Goal: Navigation & Orientation: Find specific page/section

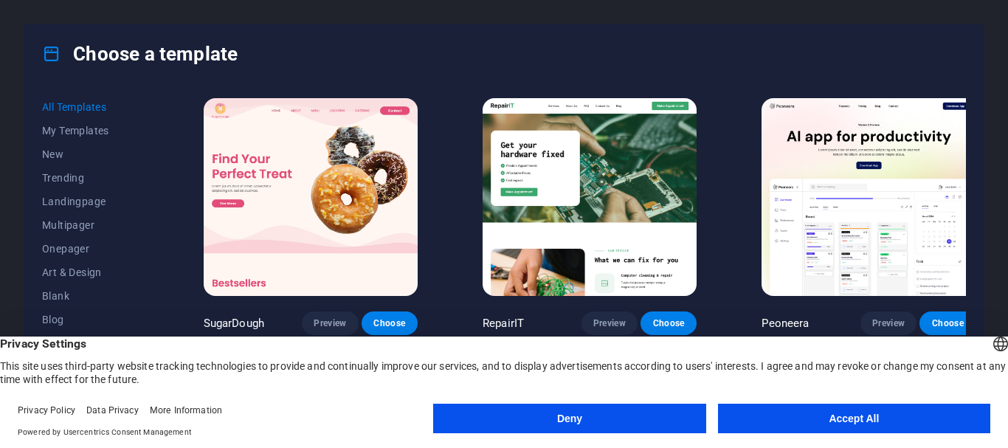
click at [762, 418] on button "Accept All" at bounding box center [854, 419] width 272 height 30
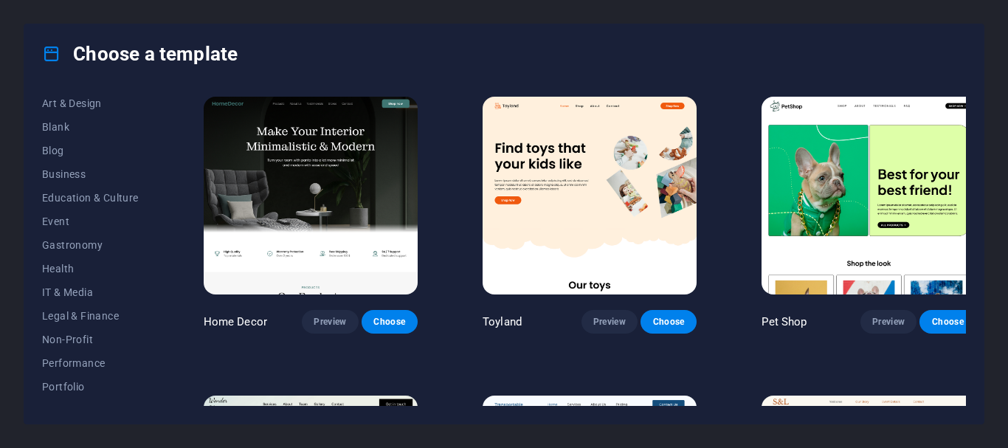
scroll to position [173, 0]
click at [154, 288] on div "All Templates My Templates New Trending Landingpage Multipager Onepager Art & D…" at bounding box center [99, 250] width 114 height 311
drag, startPoint x: 154, startPoint y: 288, endPoint x: 151, endPoint y: 314, distance: 26.8
click at [151, 314] on div "All Templates My Templates New Trending Landingpage Multipager Onepager Art & D…" at bounding box center [99, 250] width 114 height 311
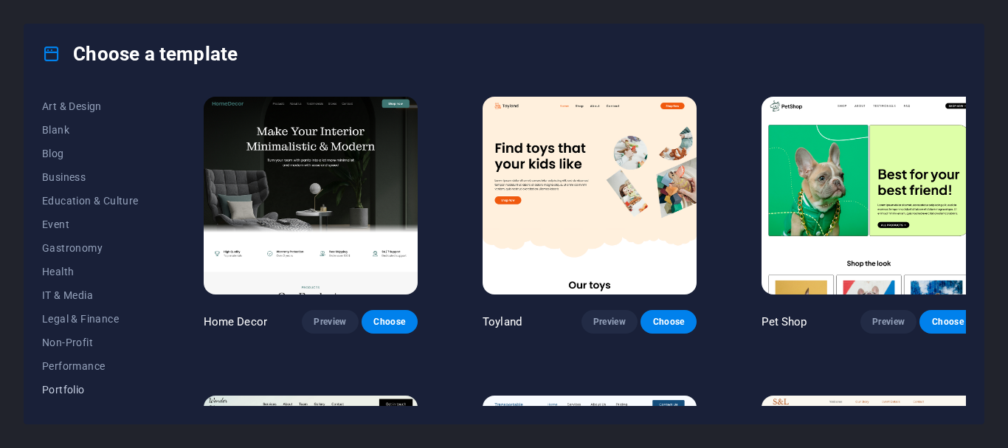
click at [66, 386] on span "Portfolio" at bounding box center [90, 390] width 97 height 12
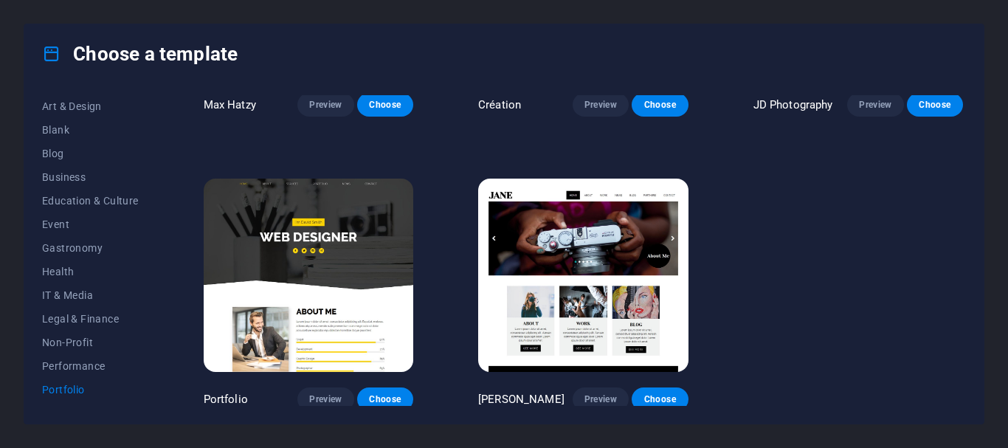
click at [66, 386] on span "Portfolio" at bounding box center [90, 390] width 97 height 12
drag, startPoint x: 154, startPoint y: 233, endPoint x: 158, endPoint y: 268, distance: 34.9
click at [156, 268] on div "All Templates My Templates New Trending Landingpage Multipager Onepager Art & D…" at bounding box center [99, 250] width 114 height 311
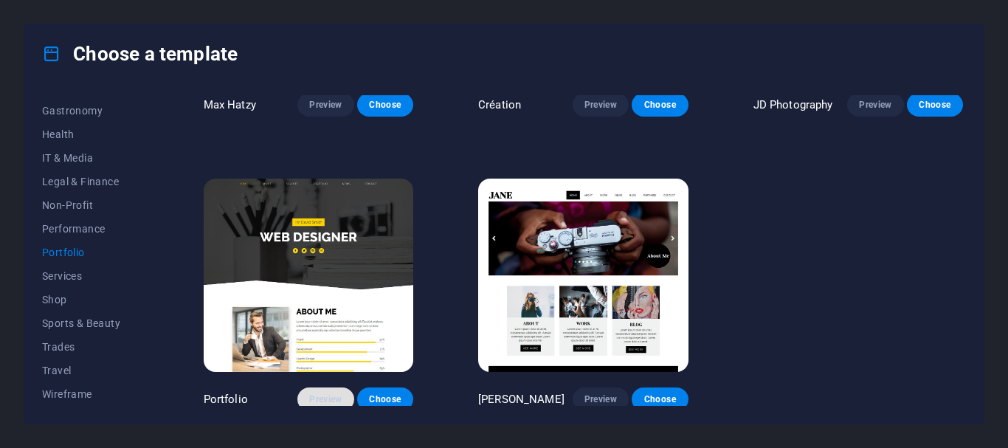
click at [322, 393] on span "Preview" at bounding box center [325, 399] width 32 height 12
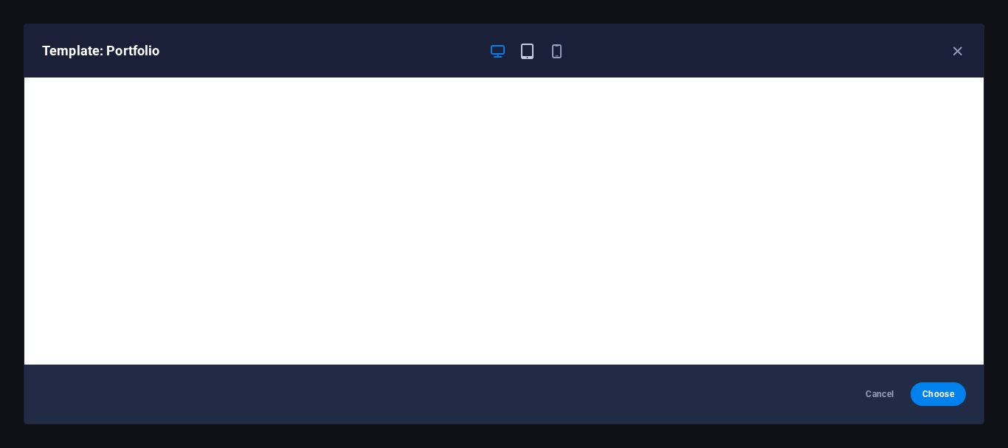
click at [531, 55] on icon "button" at bounding box center [527, 51] width 17 height 17
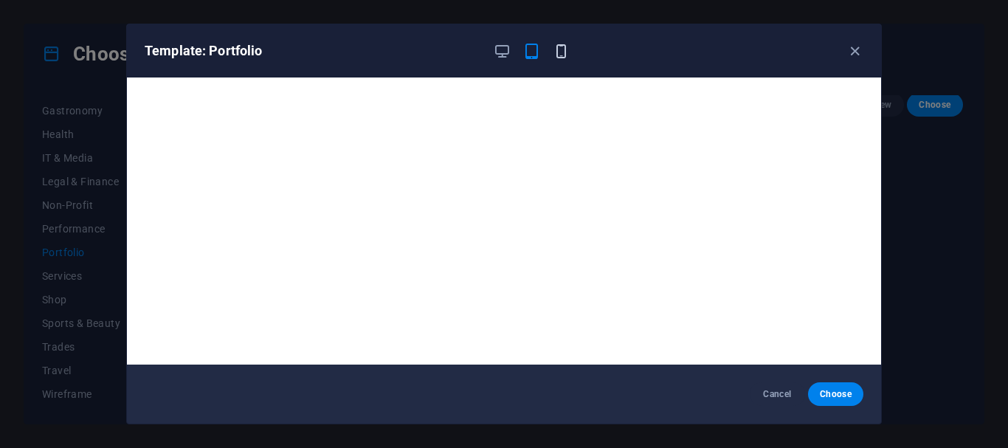
click at [561, 55] on icon "button" at bounding box center [561, 51] width 17 height 17
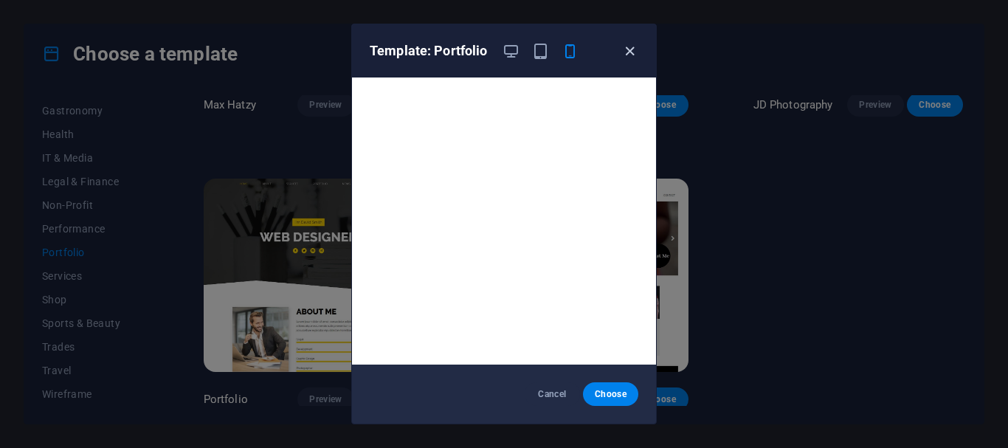
click at [634, 55] on icon "button" at bounding box center [629, 51] width 17 height 17
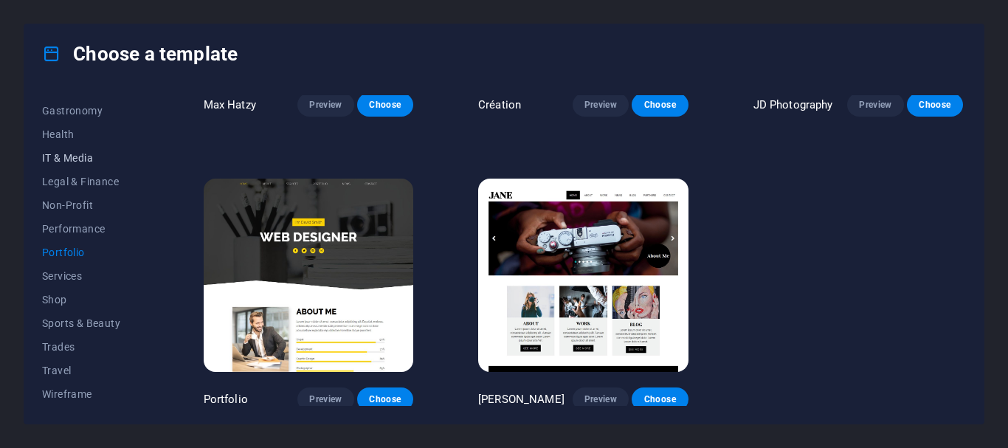
click at [73, 153] on span "IT & Media" at bounding box center [90, 158] width 97 height 12
